Goal: Information Seeking & Learning: Learn about a topic

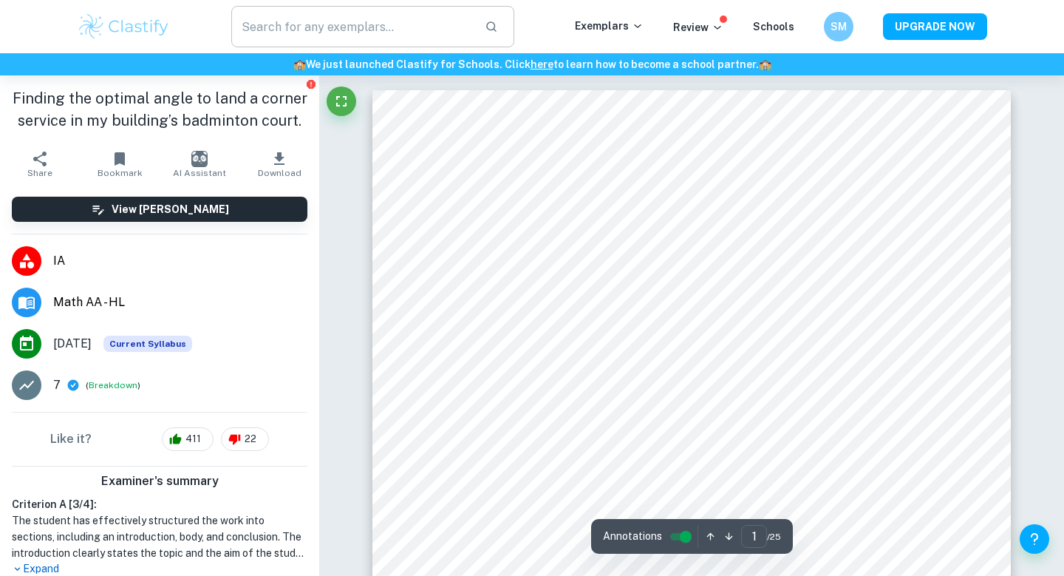
click at [342, 27] on input "text" at bounding box center [352, 26] width 242 height 41
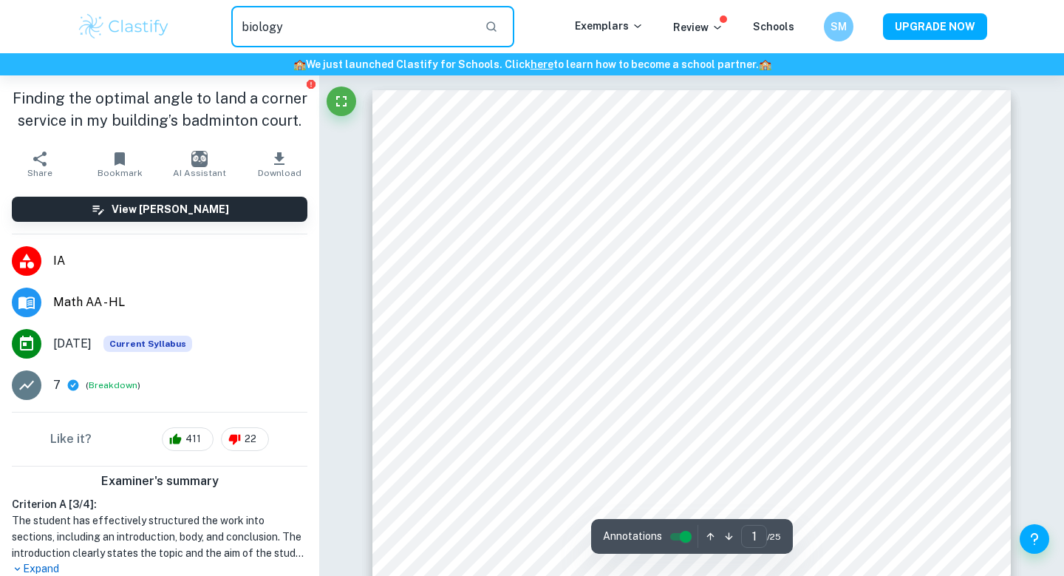
type input "biology"
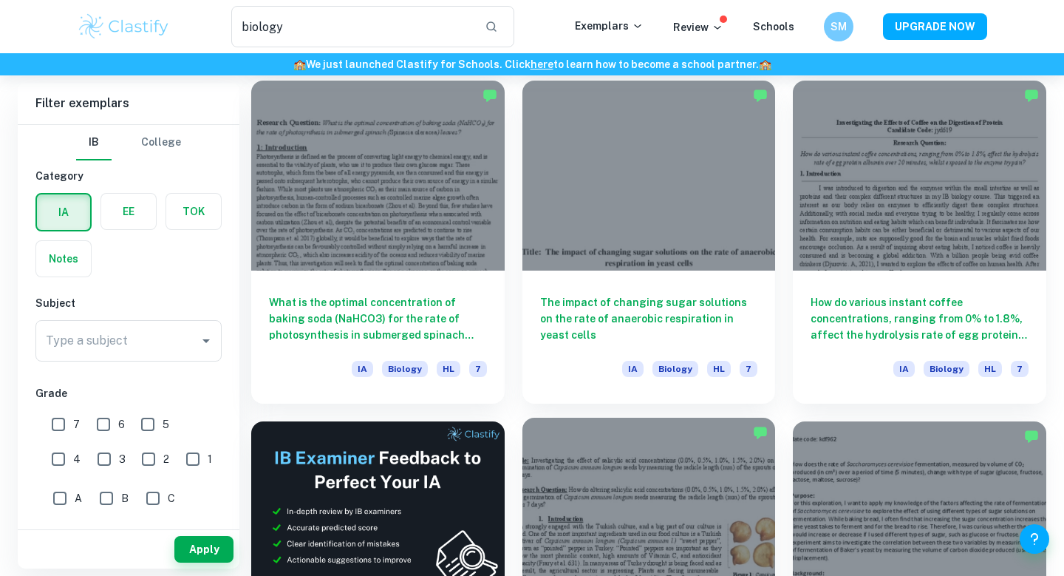
scroll to position [1786, 0]
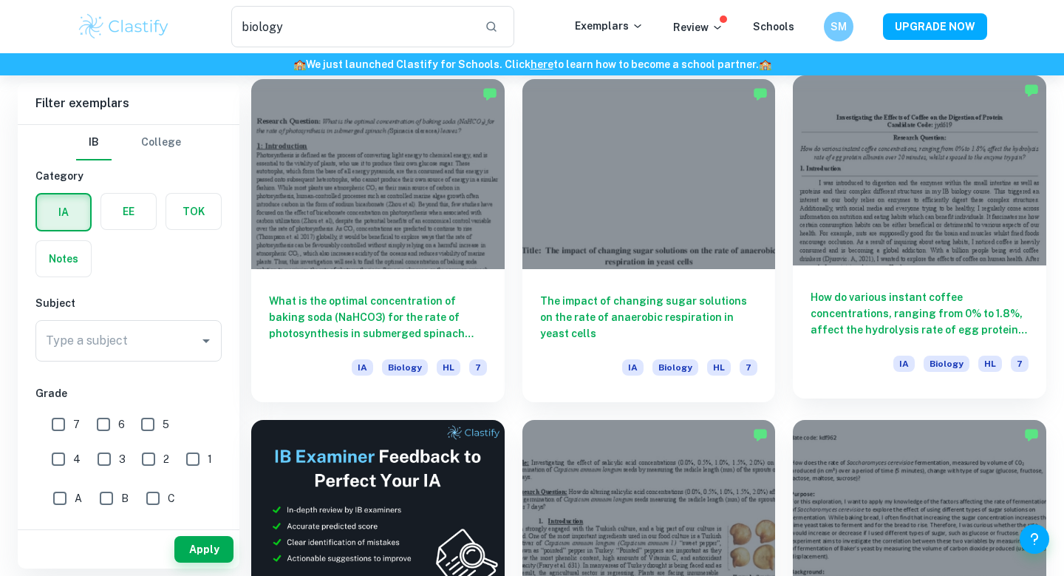
click at [900, 307] on h6 "How do various instant coffee concentrations, ranging from 0% to 1.8%, affect t…" at bounding box center [920, 313] width 218 height 49
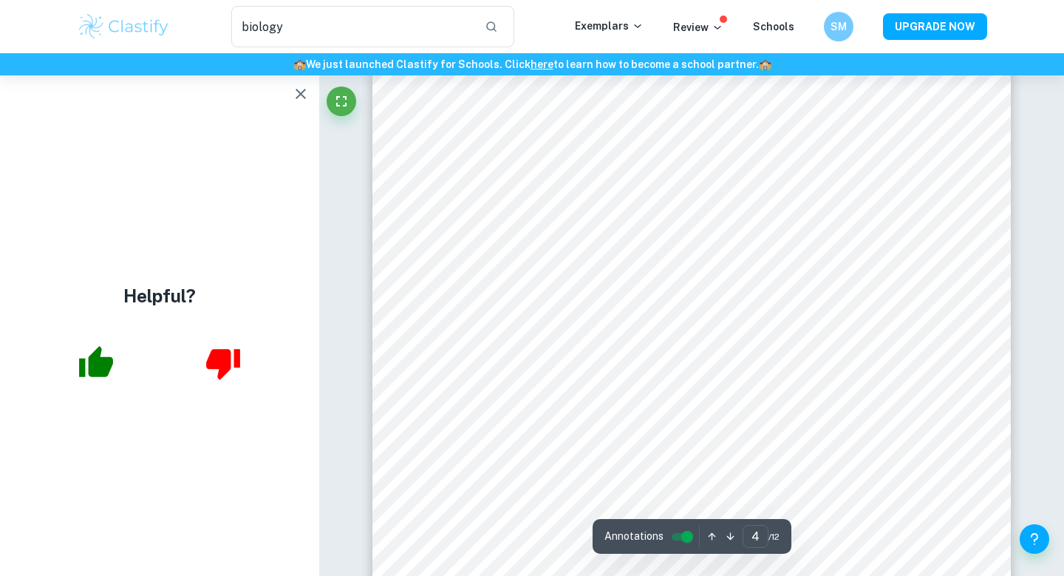
scroll to position [3344, 0]
type input "5"
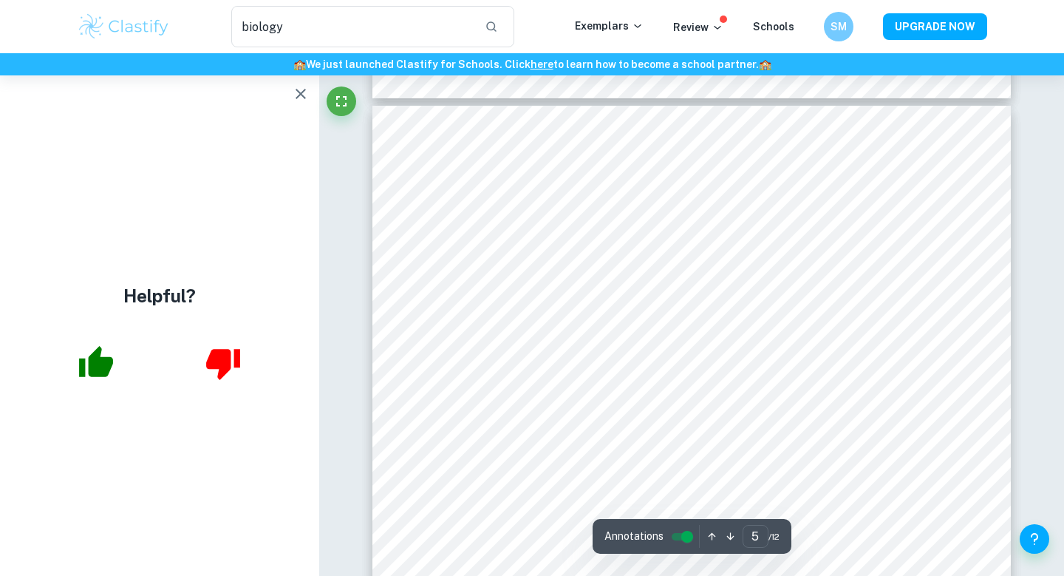
scroll to position [3829, 0]
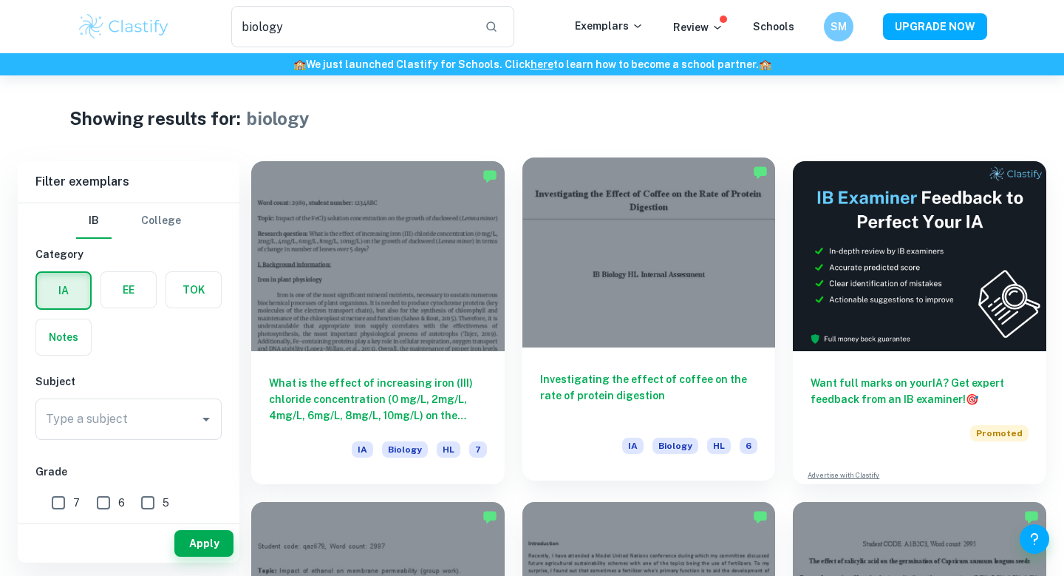
click at [586, 388] on h6 "Investigating the effect of coffee on the rate of protein digestion" at bounding box center [649, 395] width 218 height 49
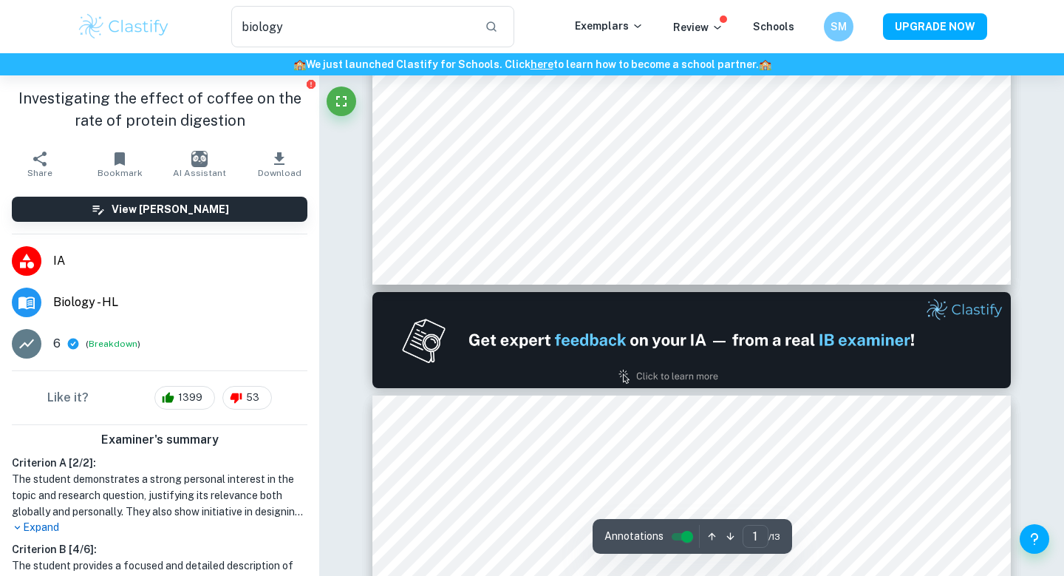
type input "2"
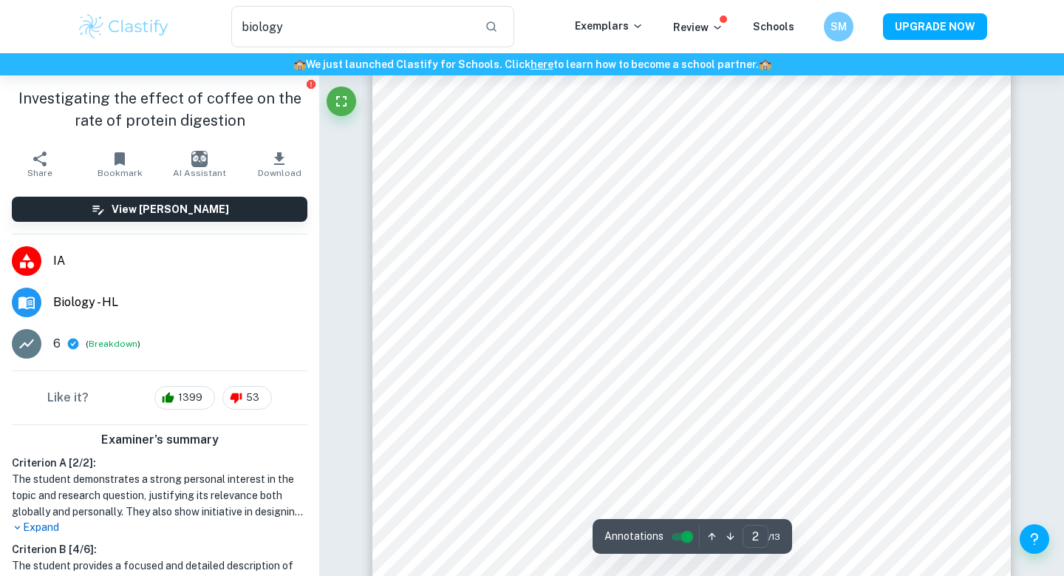
scroll to position [1112, 0]
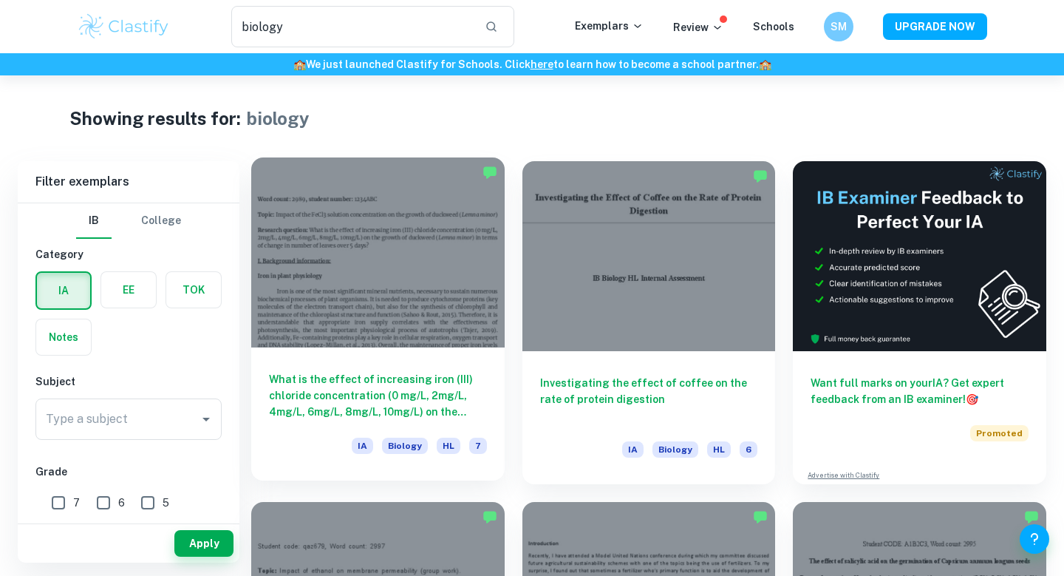
click at [389, 382] on h6 "What is the effect of increasing iron (III) chloride concentration (0 mg/L, 2mg…" at bounding box center [378, 395] width 218 height 49
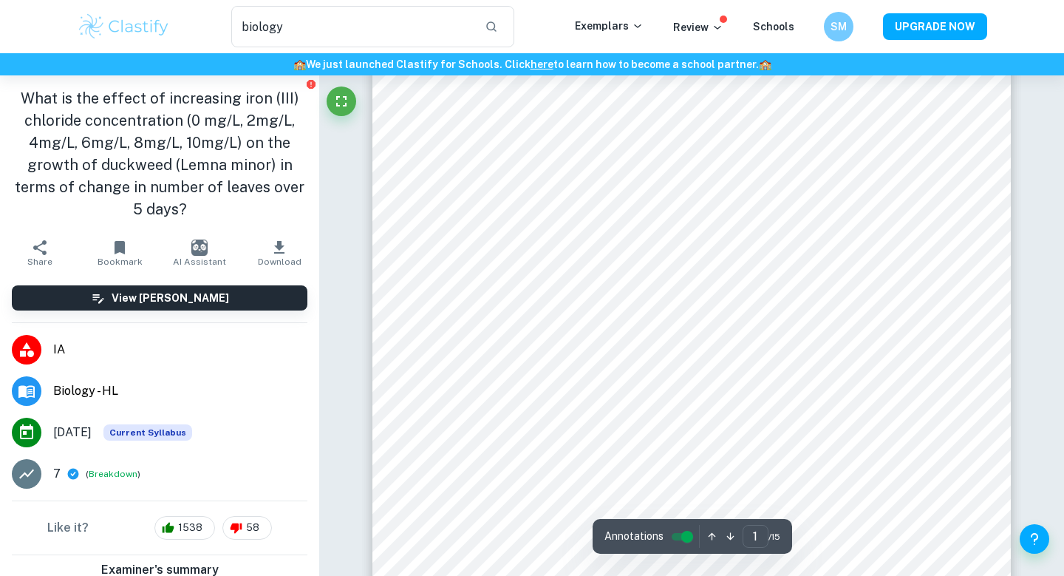
scroll to position [90, 0]
